Goal: Transaction & Acquisition: Purchase product/service

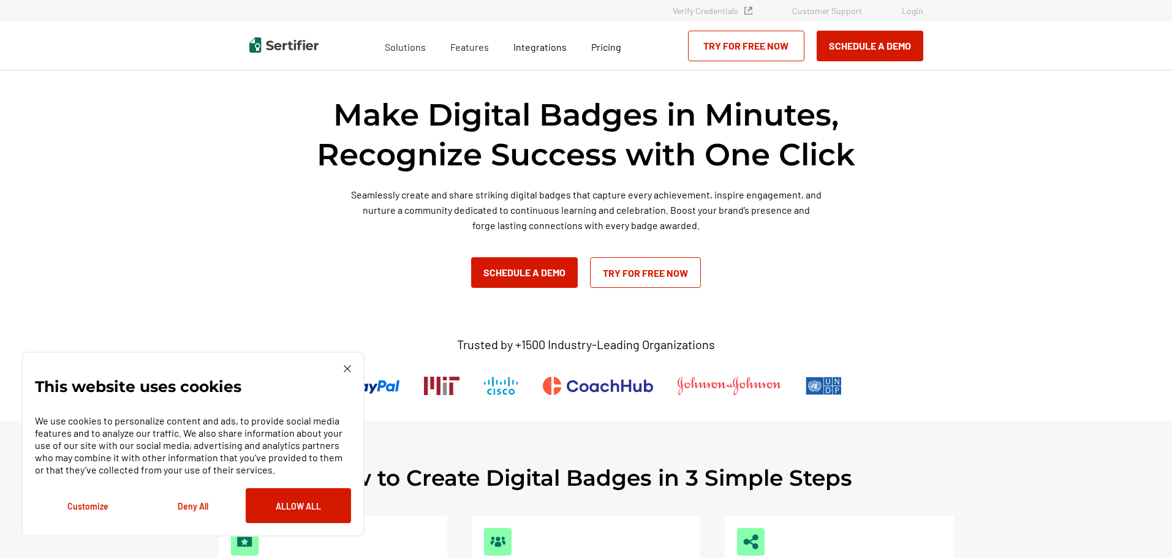
click at [352, 368] on div "This website uses cookies We use cookies to personalize content and ads, to pro…" at bounding box center [192, 444] width 343 height 185
click at [346, 367] on img at bounding box center [347, 368] width 7 height 7
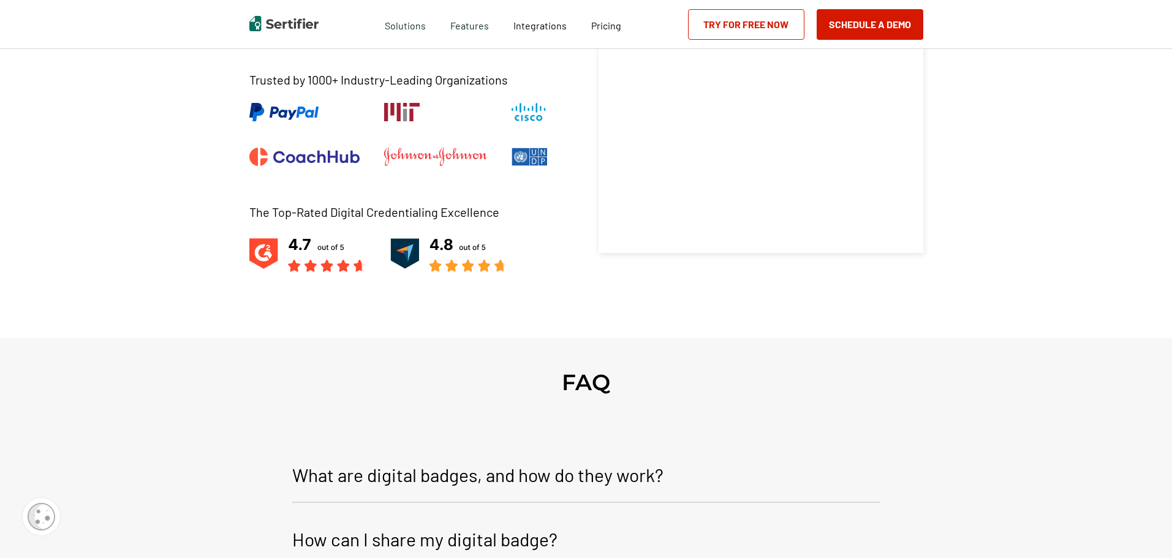
scroll to position [4719, 0]
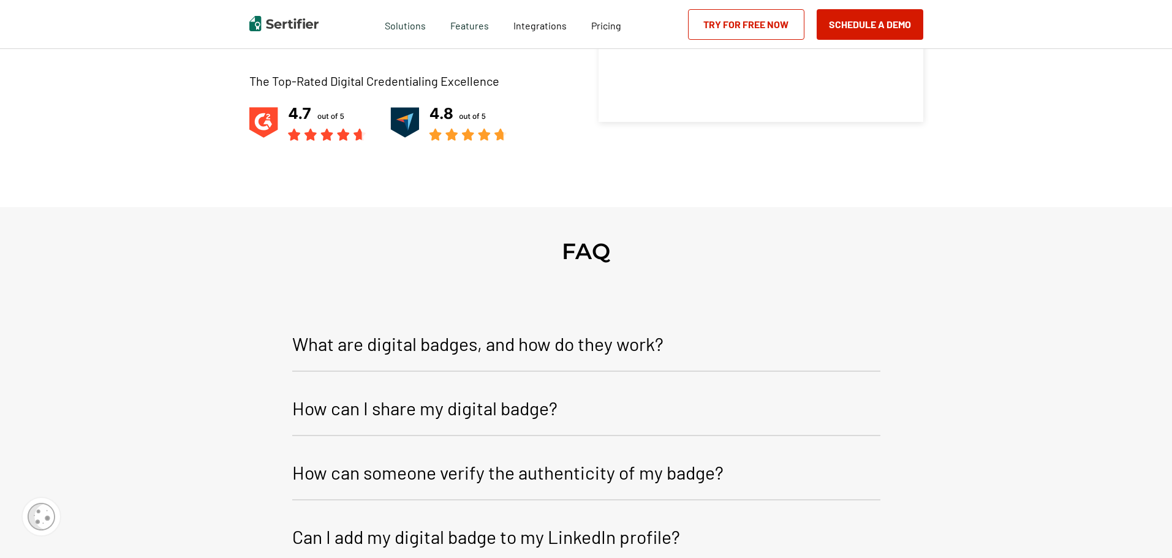
click at [521, 337] on p "What are digital badges, and how do they work?" at bounding box center [477, 343] width 371 height 29
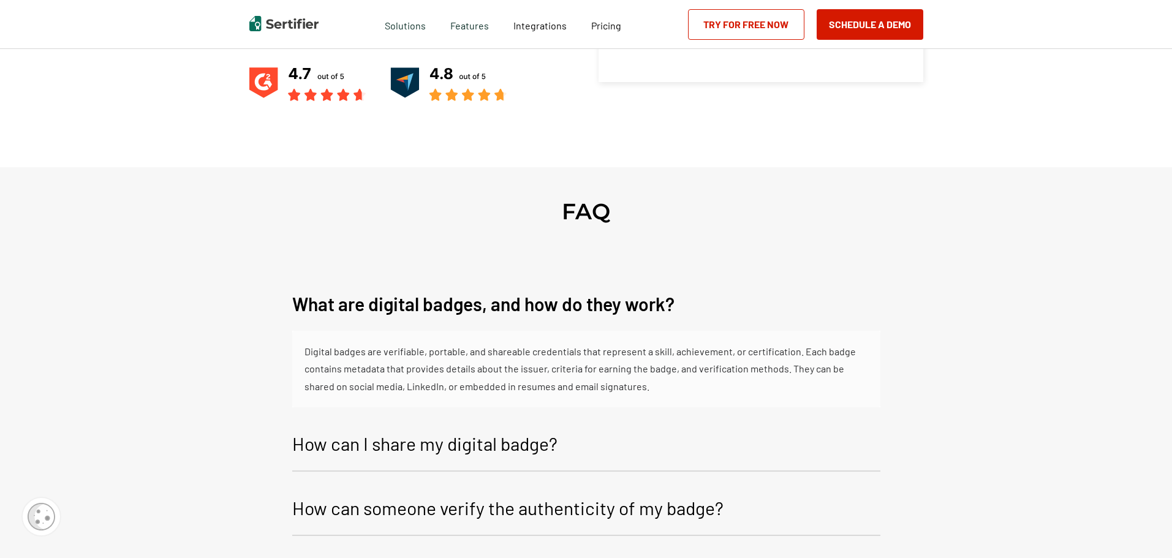
scroll to position [4780, 0]
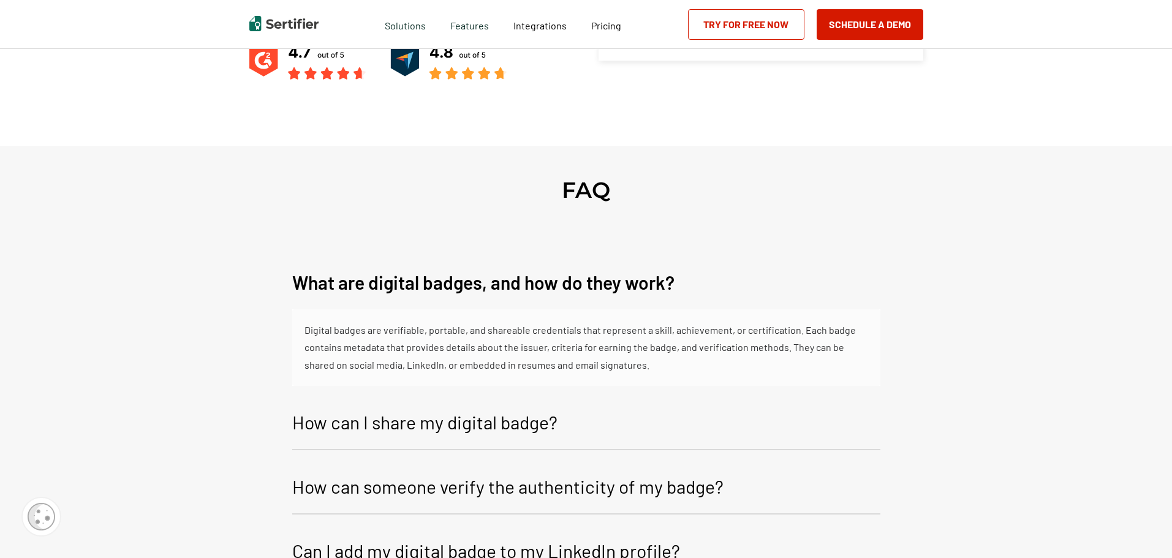
click at [547, 412] on p "How can I share my digital badge?" at bounding box center [424, 422] width 265 height 29
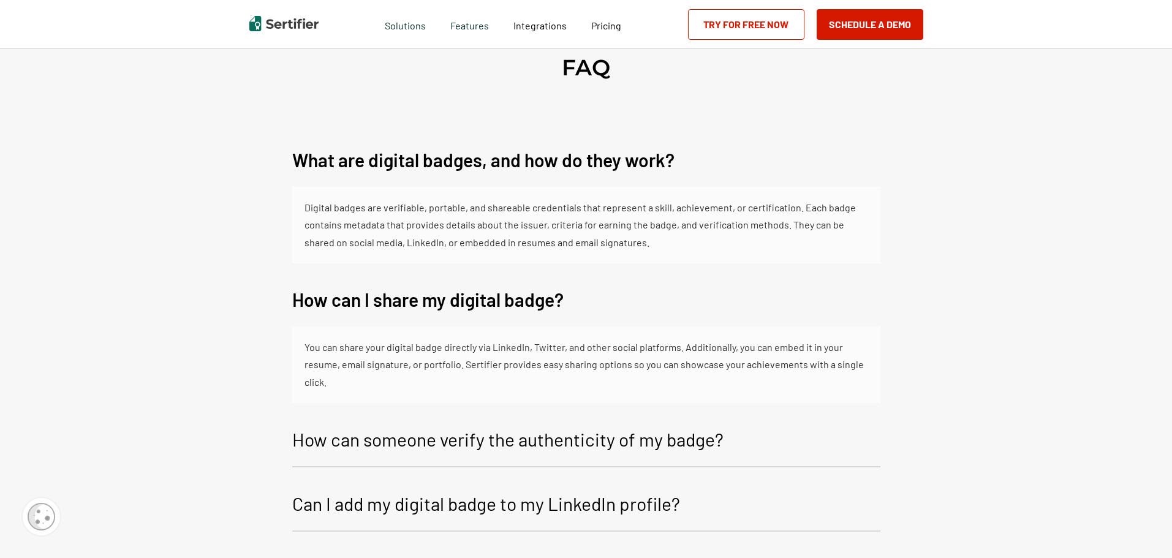
scroll to position [4964, 0]
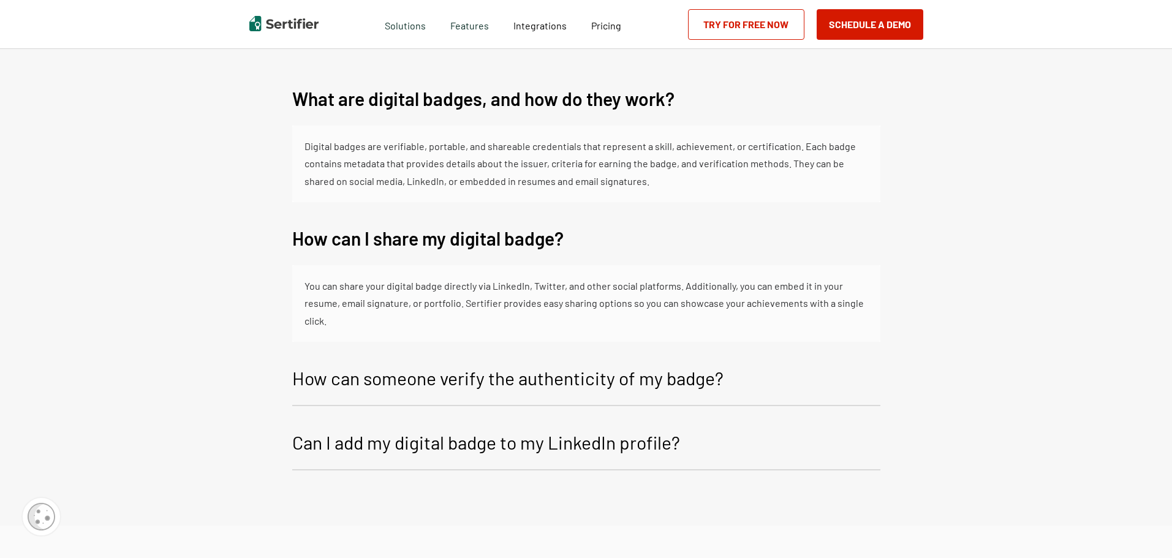
click at [512, 363] on p "How can someone verify the authenticity of my badge?" at bounding box center [507, 377] width 431 height 29
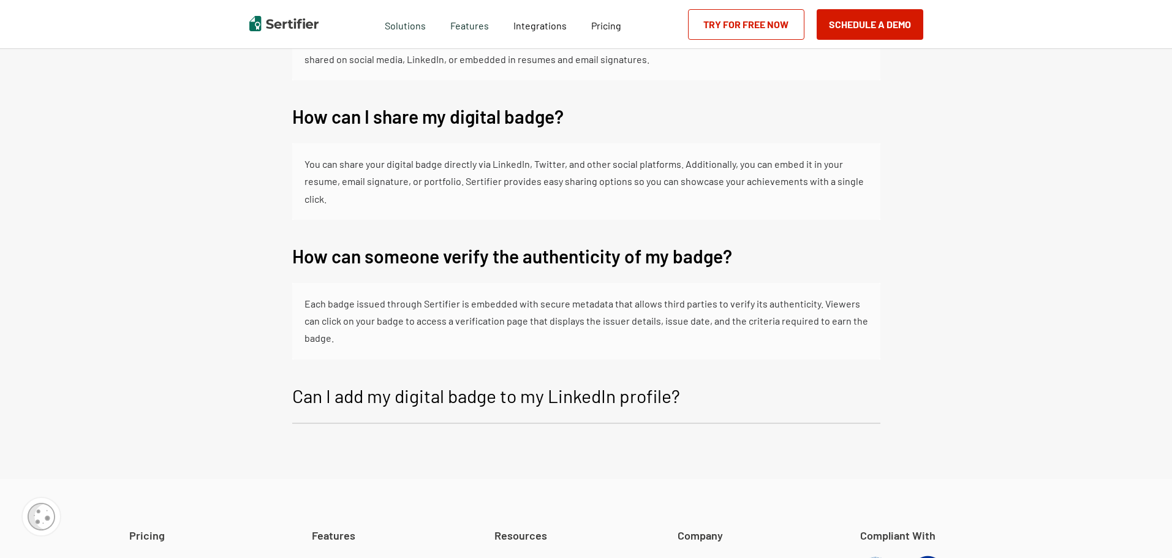
scroll to position [5087, 0]
click at [513, 390] on p "Can I add my digital badge to my LinkedIn profile?" at bounding box center [486, 395] width 388 height 29
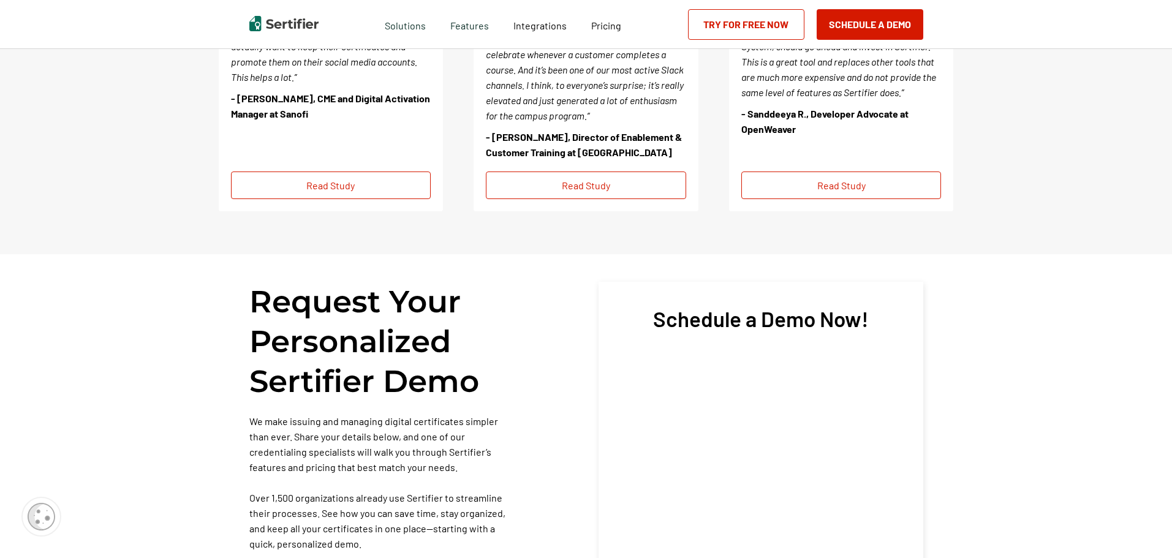
scroll to position [3861, 0]
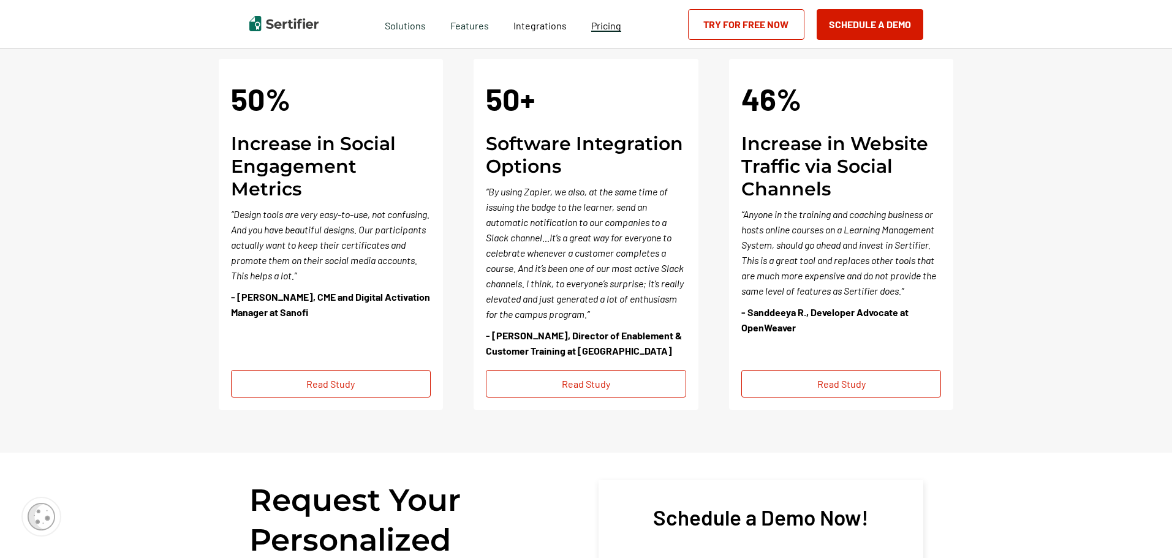
click at [607, 19] on link "Pricing" at bounding box center [606, 24] width 30 height 15
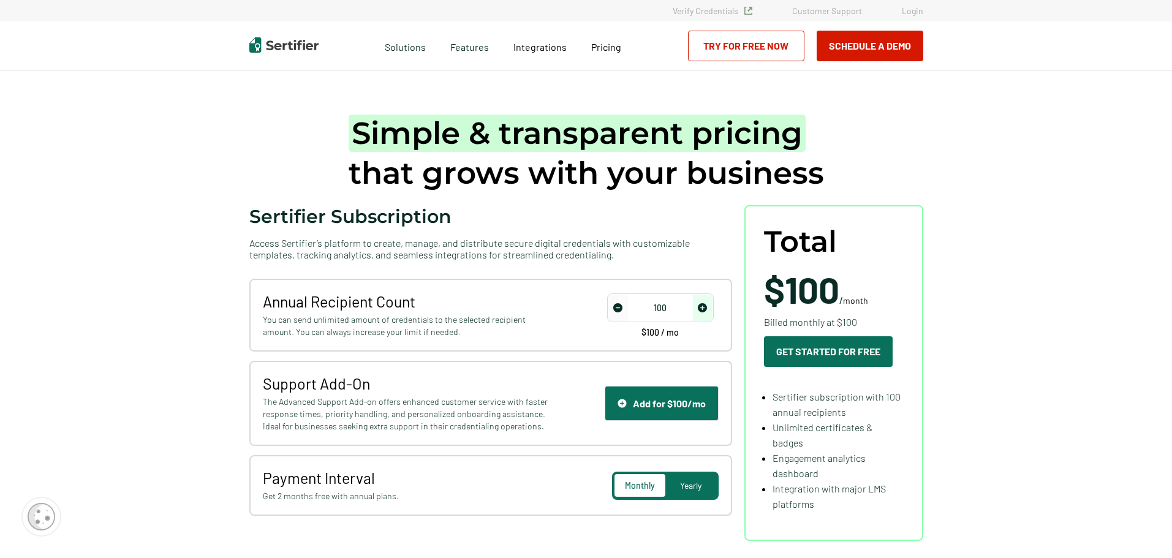
click at [707, 313] on span "increase number" at bounding box center [703, 308] width 20 height 26
type input "250"
click at [707, 313] on span "increase number" at bounding box center [703, 308] width 20 height 26
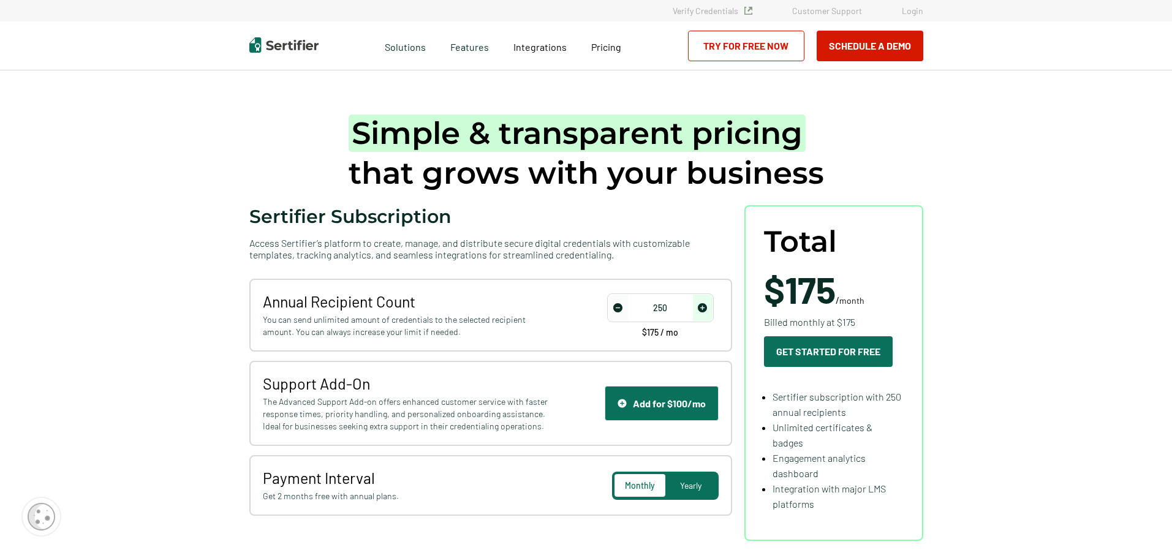
click at [692, 488] on span "Yearly" at bounding box center [690, 485] width 21 height 10
click at [653, 496] on div "Monthly" at bounding box center [640, 485] width 51 height 23
